Goal: Find specific page/section: Find specific page/section

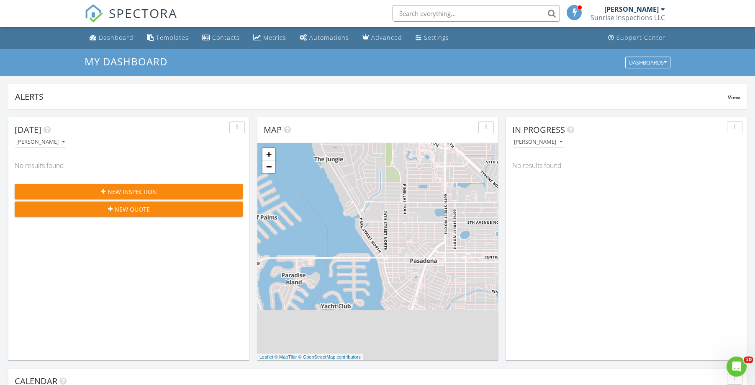
scroll to position [762, 756]
click at [439, 18] on input "text" at bounding box center [476, 13] width 167 height 17
type input "sprung"
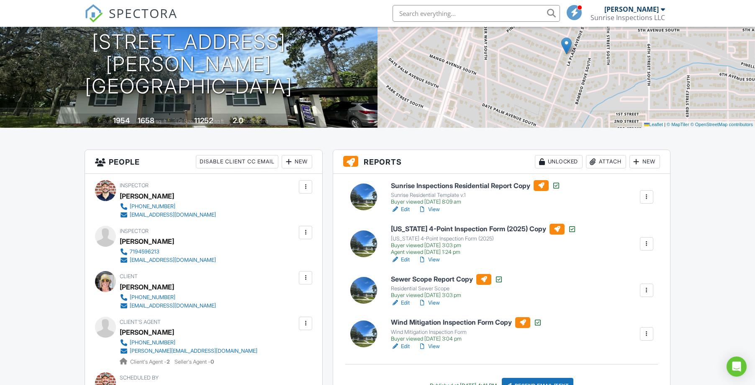
click at [468, 227] on h6 "Florida 4-Point Inspection Form (2025) Copy" at bounding box center [483, 229] width 185 height 11
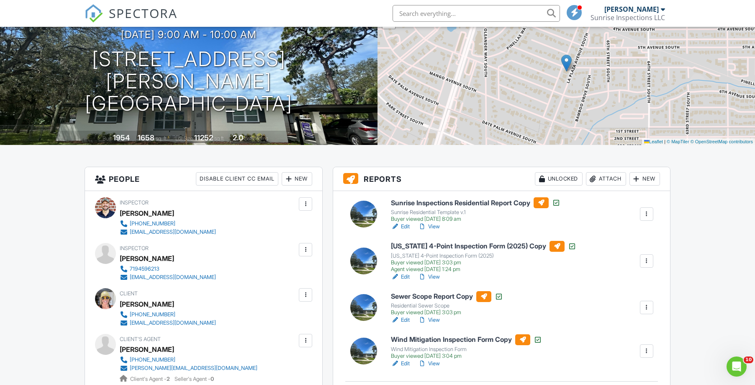
scroll to position [82, 0]
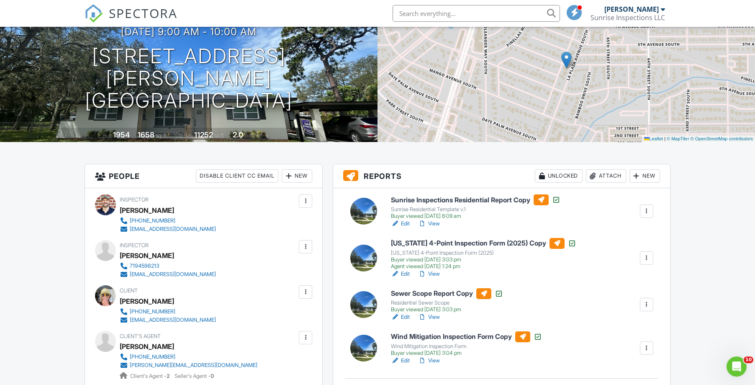
click at [455, 201] on h6 "Sunrise Inspections Residential Report Copy" at bounding box center [476, 199] width 170 height 11
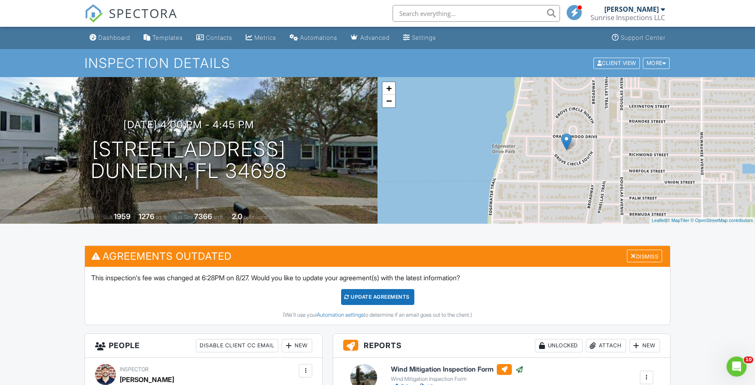
click at [455, 17] on input "text" at bounding box center [476, 13] width 167 height 17
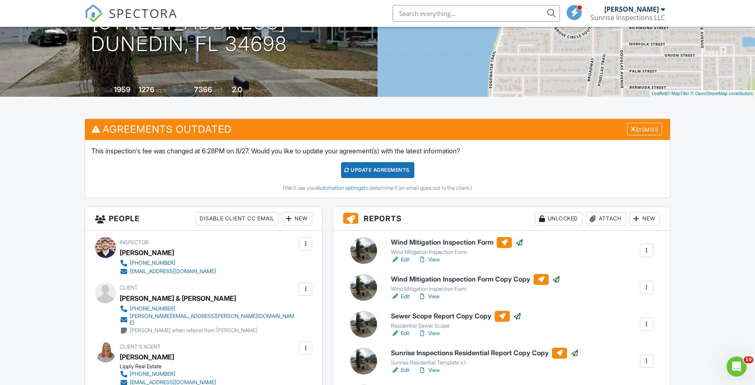
scroll to position [127, 0]
click at [458, 353] on h6 "Sunrise Inspections Residential Report Copy Copy" at bounding box center [485, 352] width 188 height 11
